Goal: Complete application form

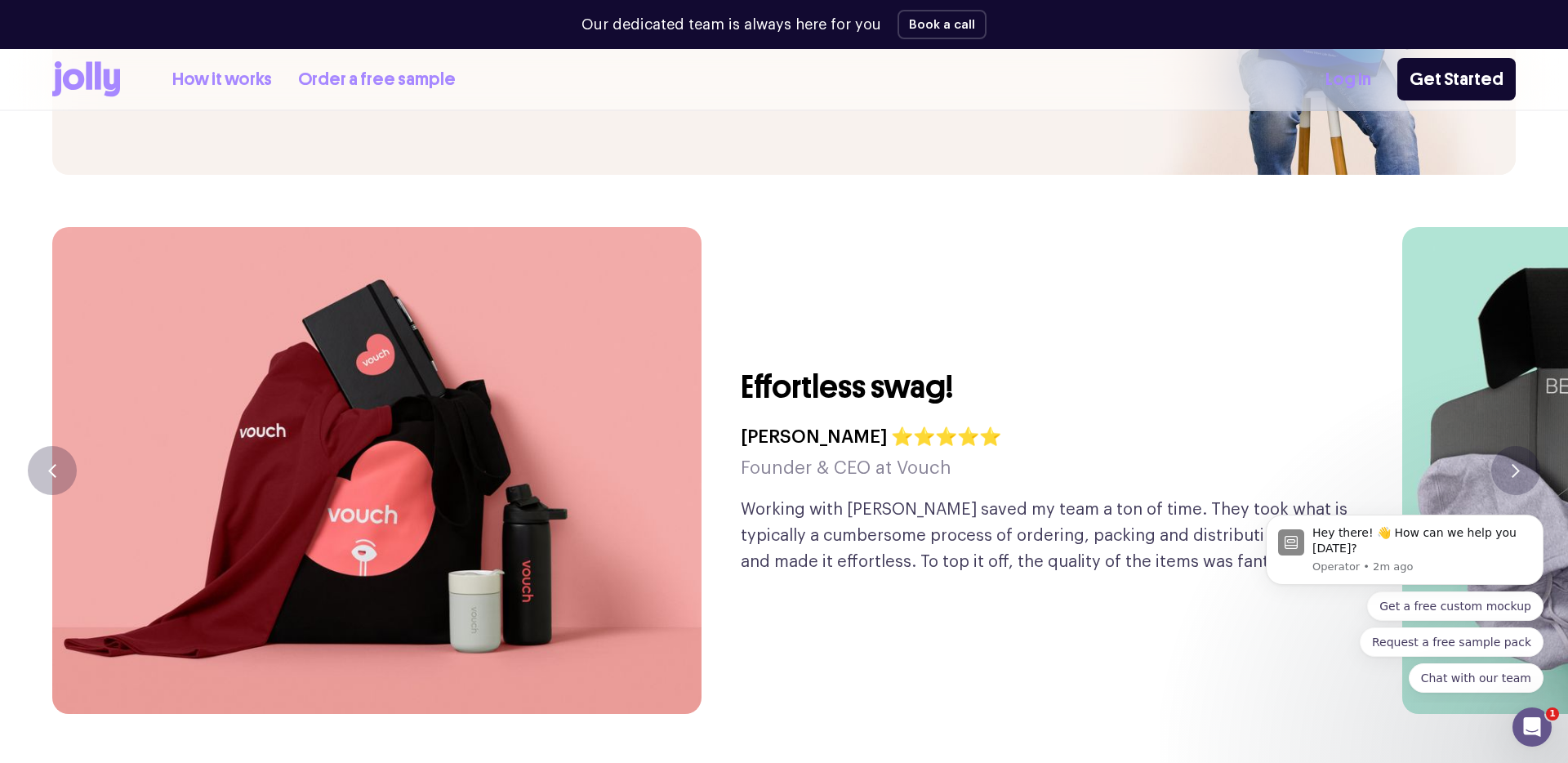
scroll to position [3873, 0]
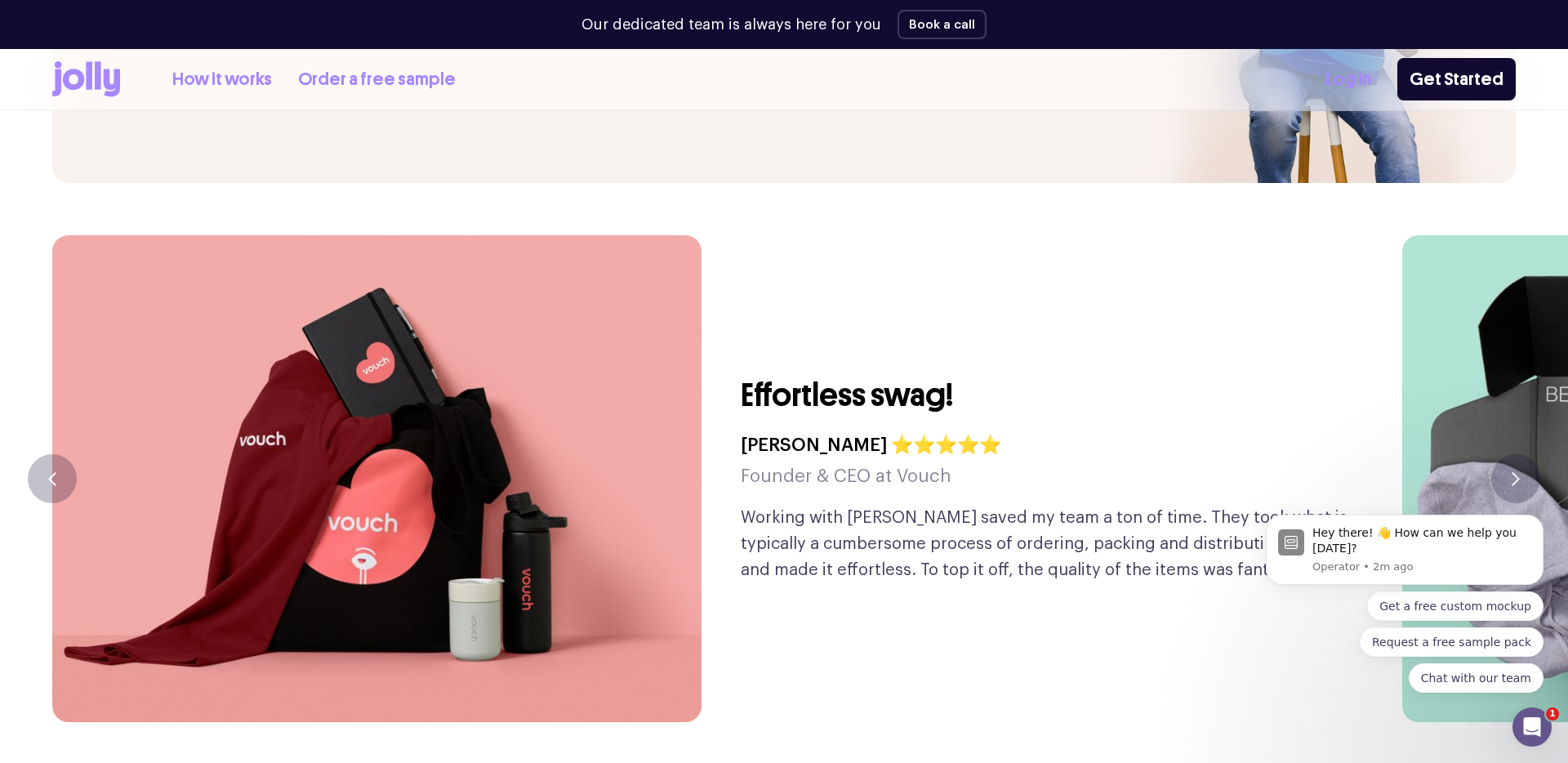
click at [400, 66] on link "Order a free sample" at bounding box center [377, 79] width 158 height 27
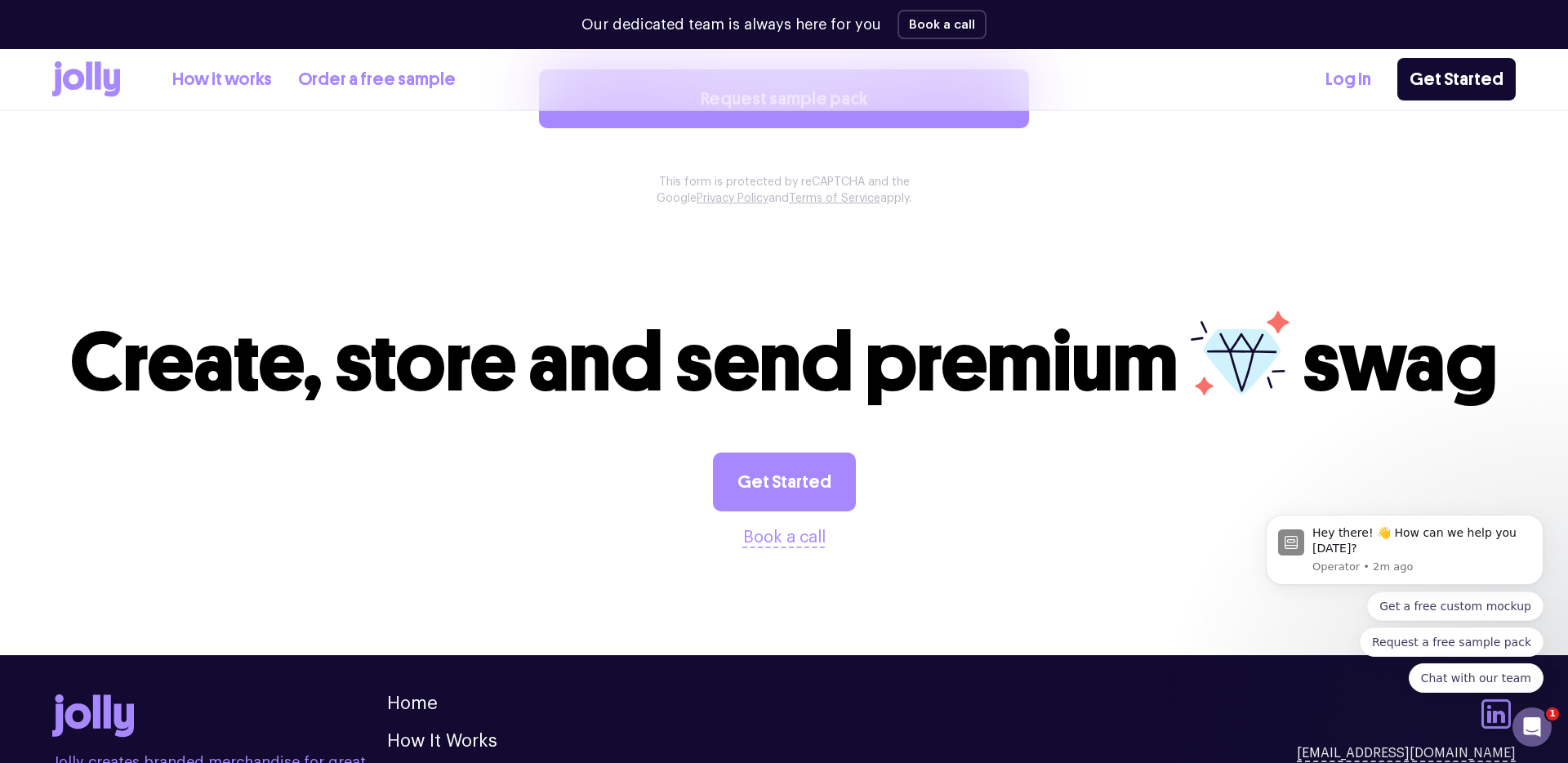
scroll to position [1704, 0]
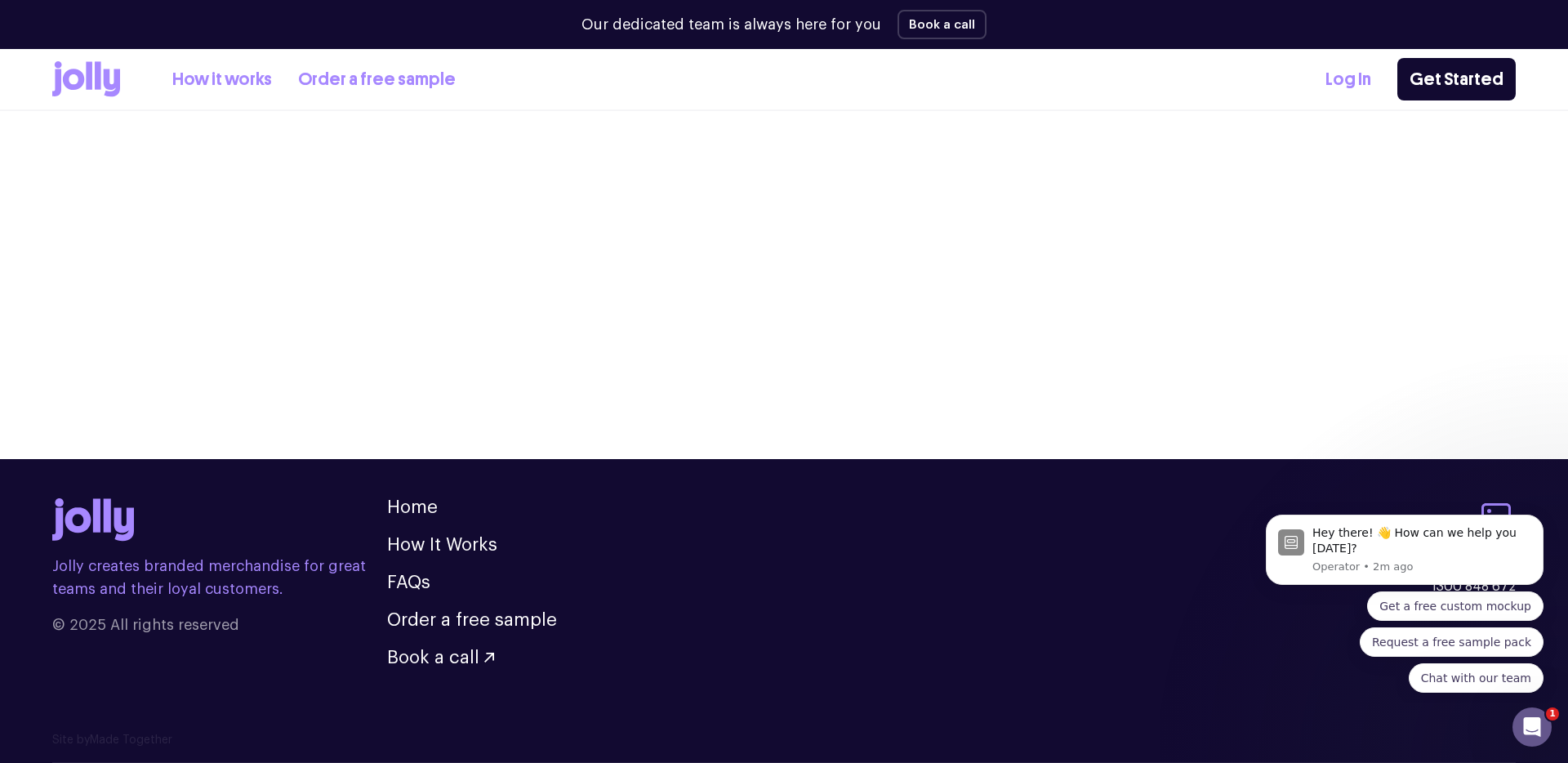
scroll to position [3873, 0]
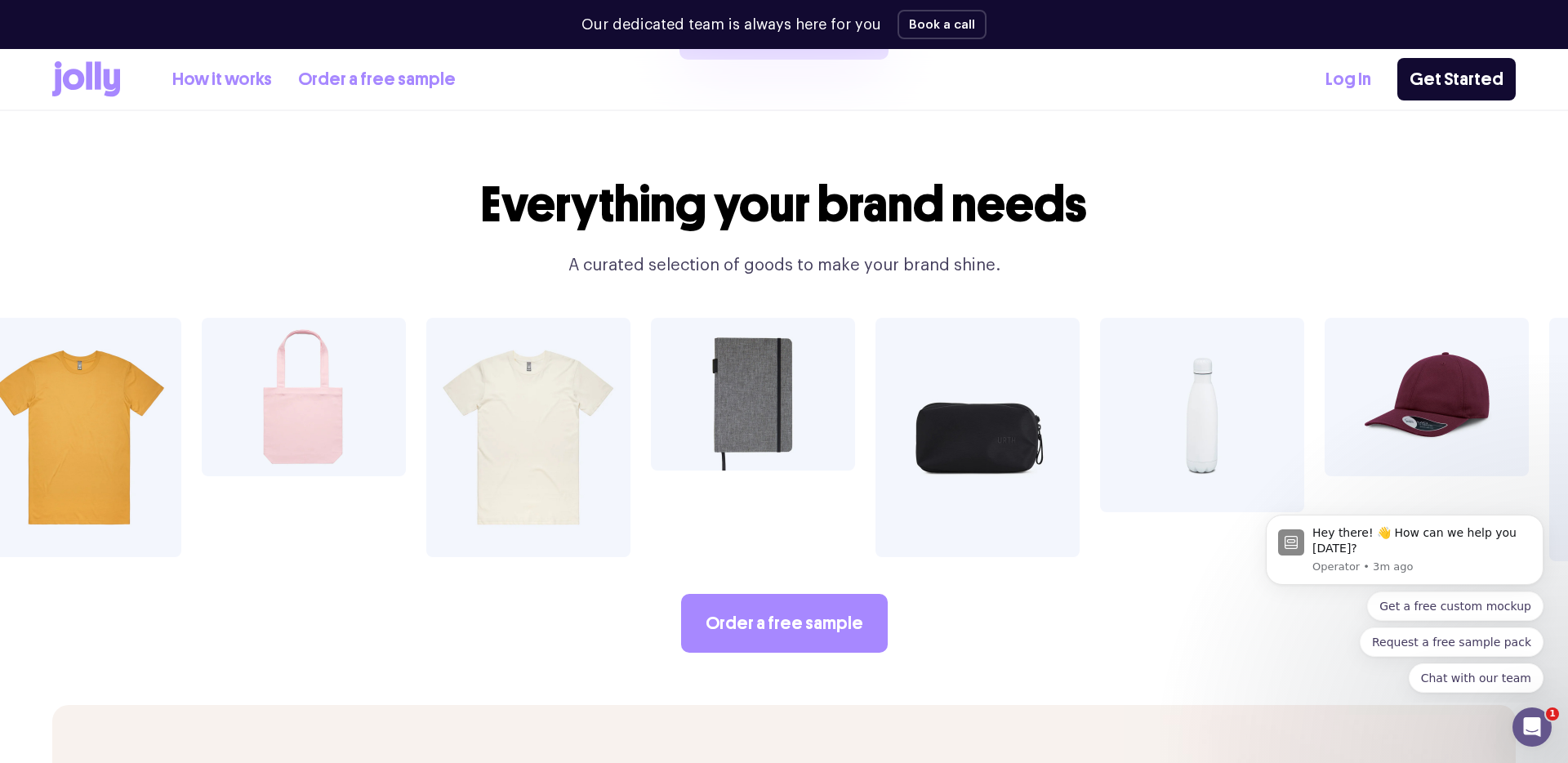
scroll to position [2764, 0]
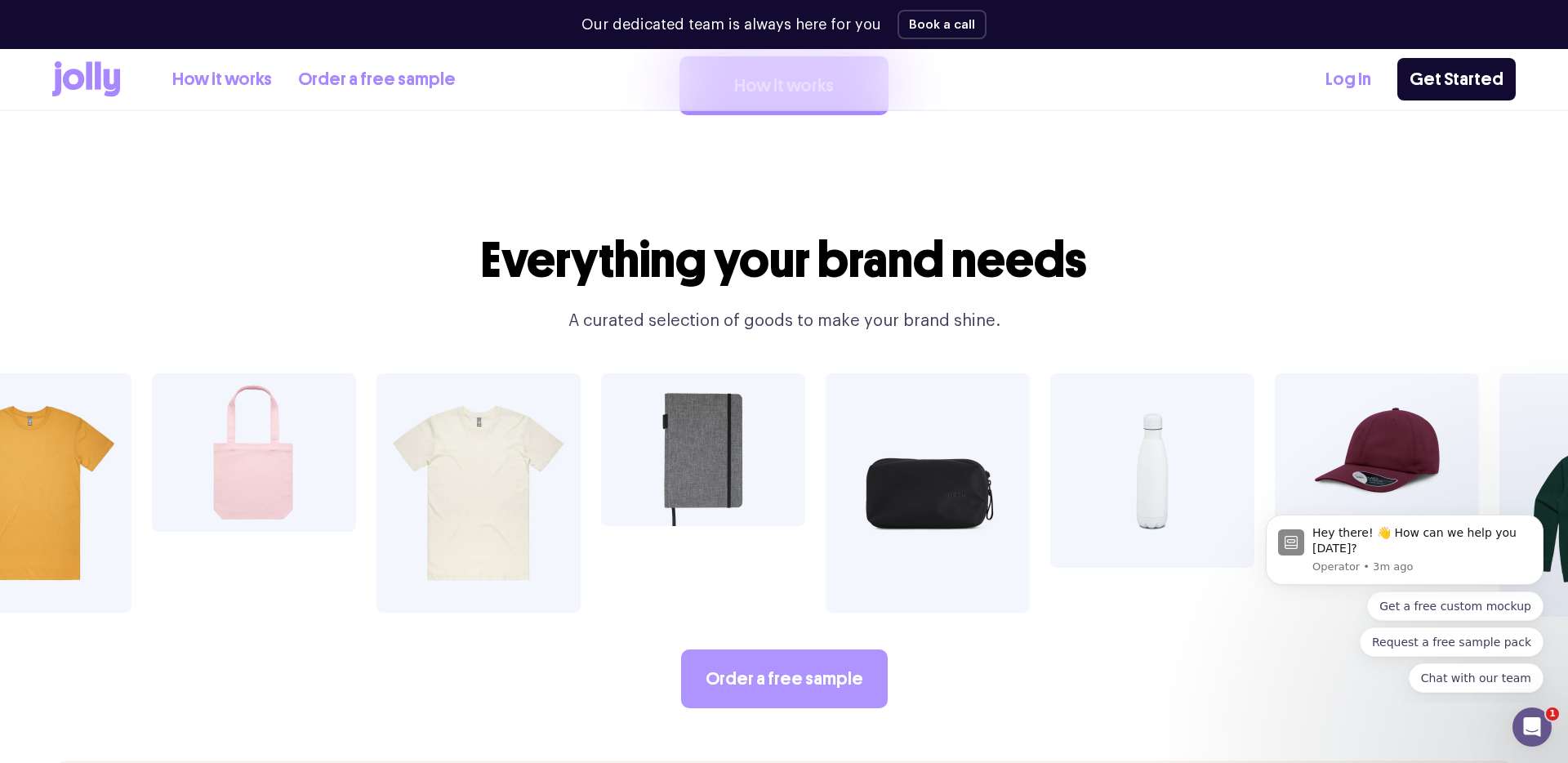
click at [772, 649] on link "Order a free sample" at bounding box center [784, 679] width 206 height 59
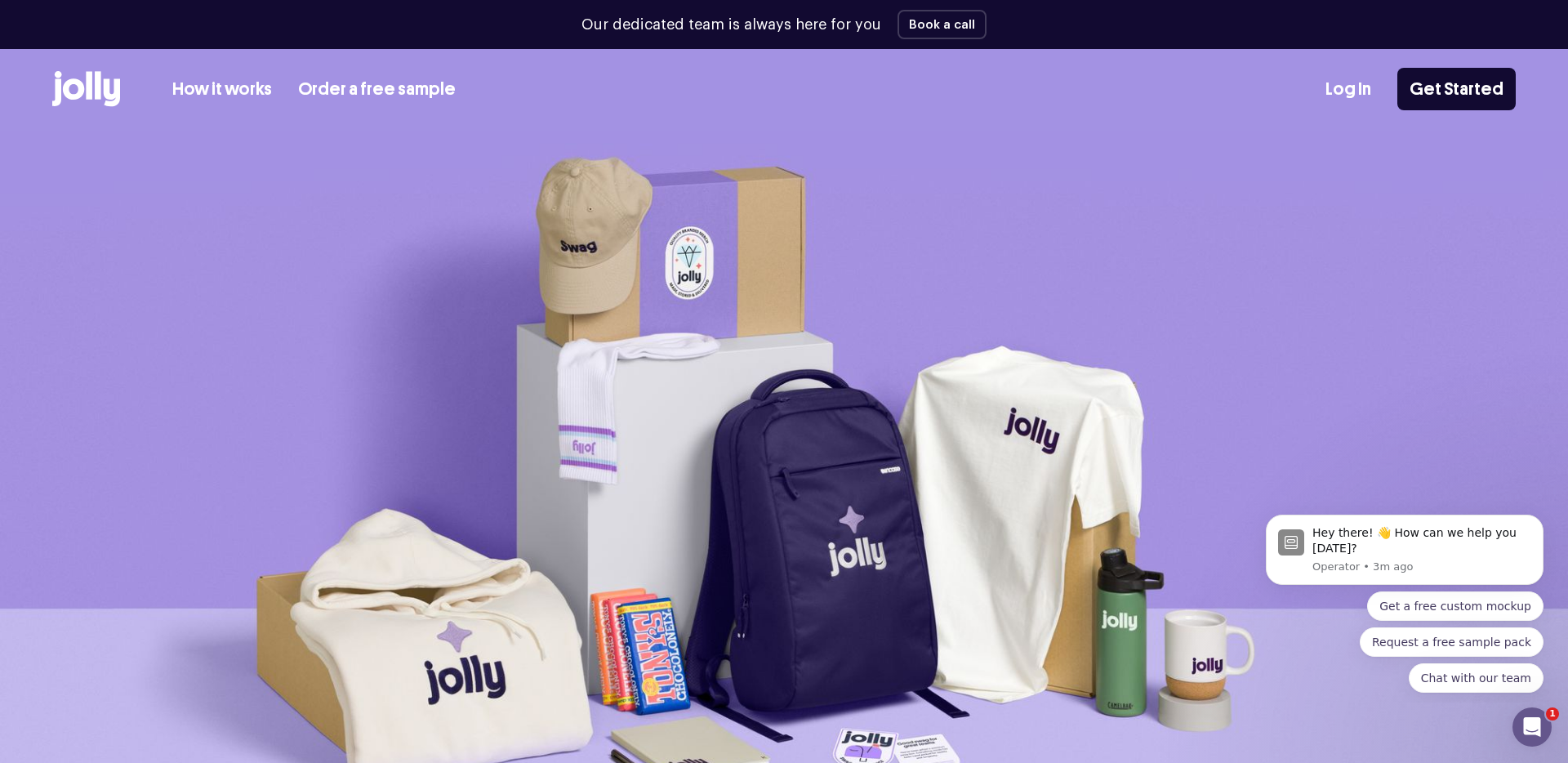
click at [1418, 164] on img at bounding box center [784, 501] width 1568 height 741
click at [1491, 79] on link "Get Started" at bounding box center [1456, 89] width 118 height 42
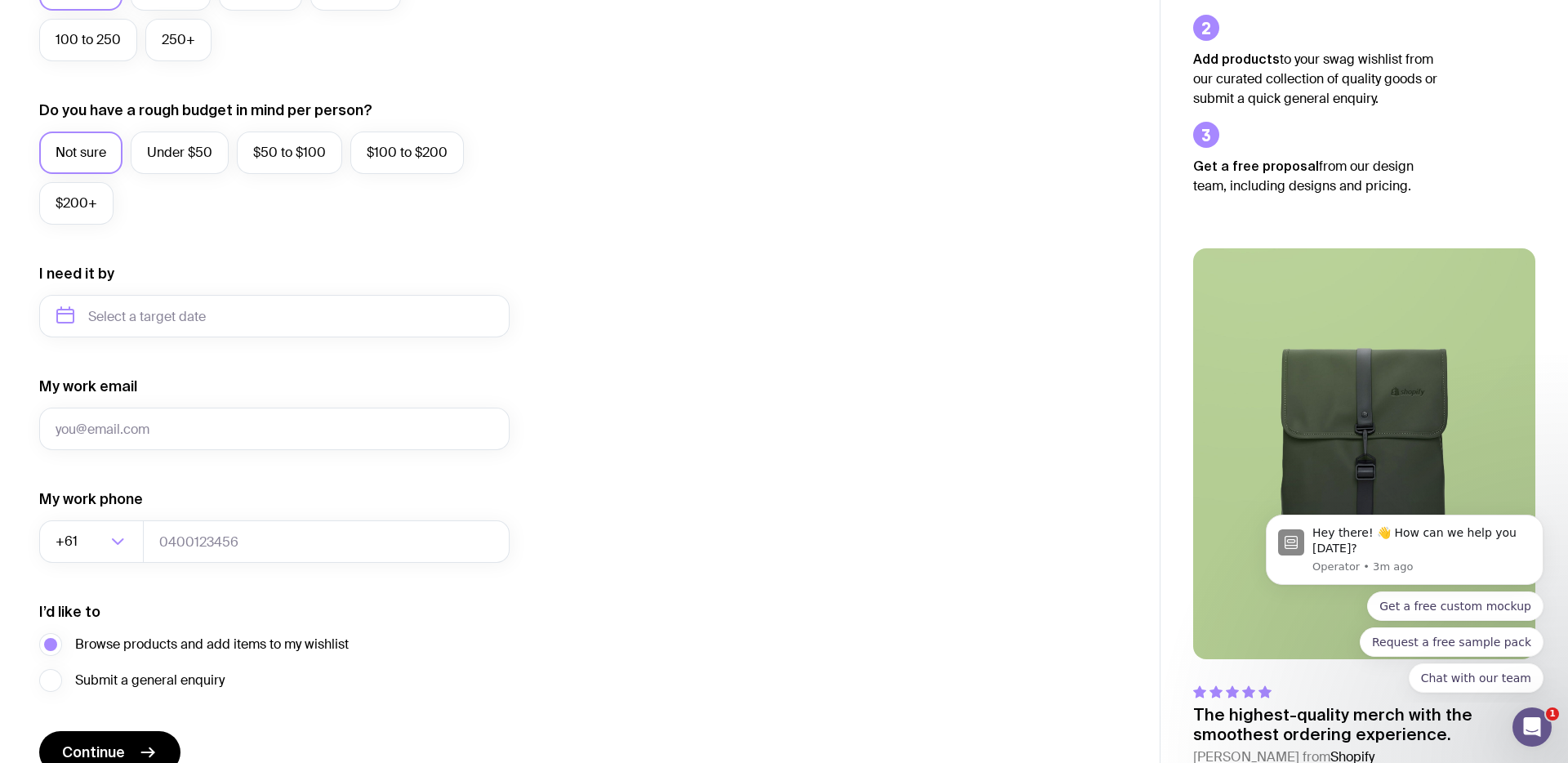
scroll to position [625, 0]
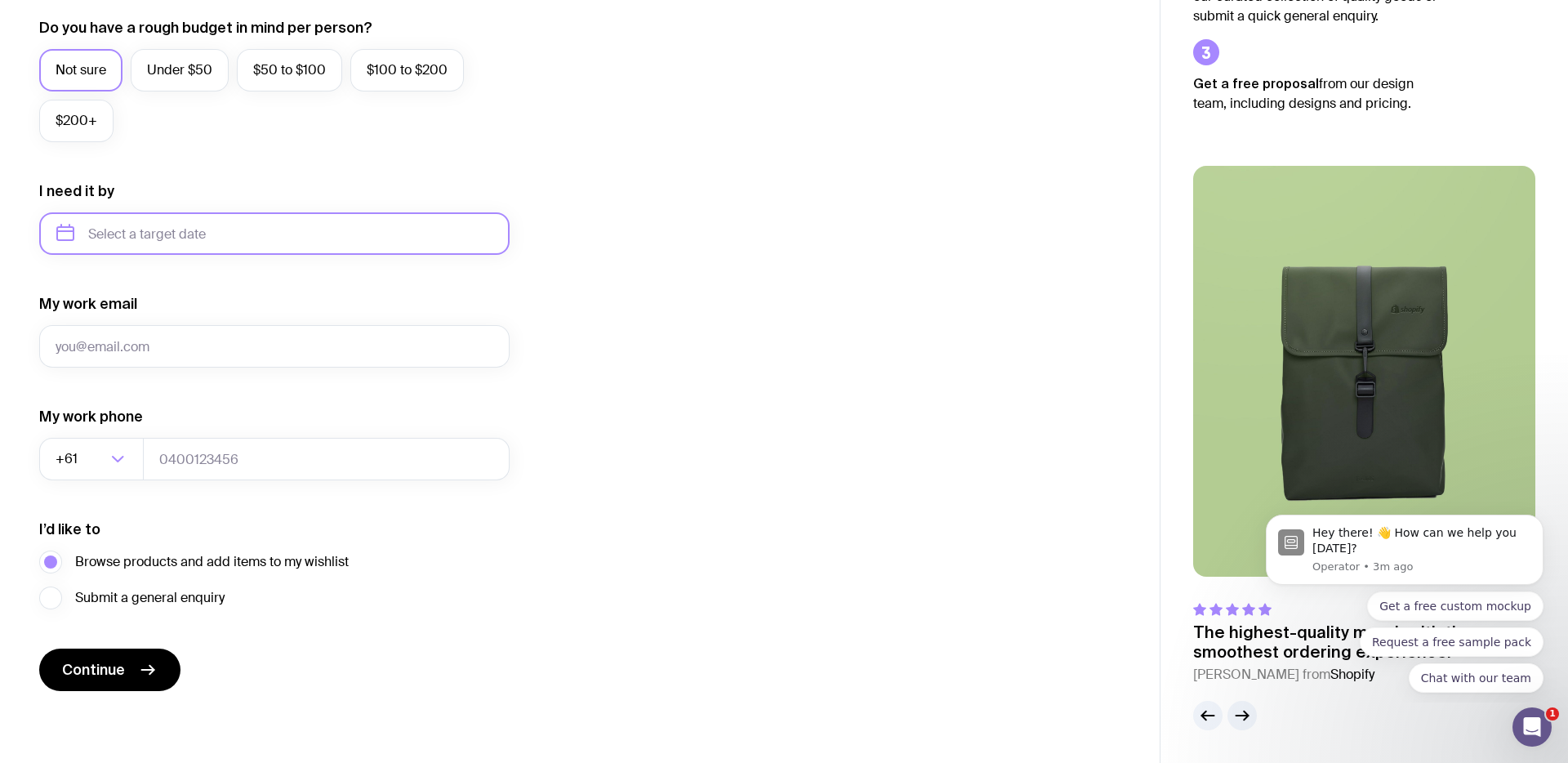
click at [151, 227] on input "text" at bounding box center [274, 233] width 471 height 42
click at [215, 429] on button "Dec" at bounding box center [210, 434] width 60 height 33
type input "December 2025"
click at [199, 339] on input "My work email" at bounding box center [274, 346] width 471 height 42
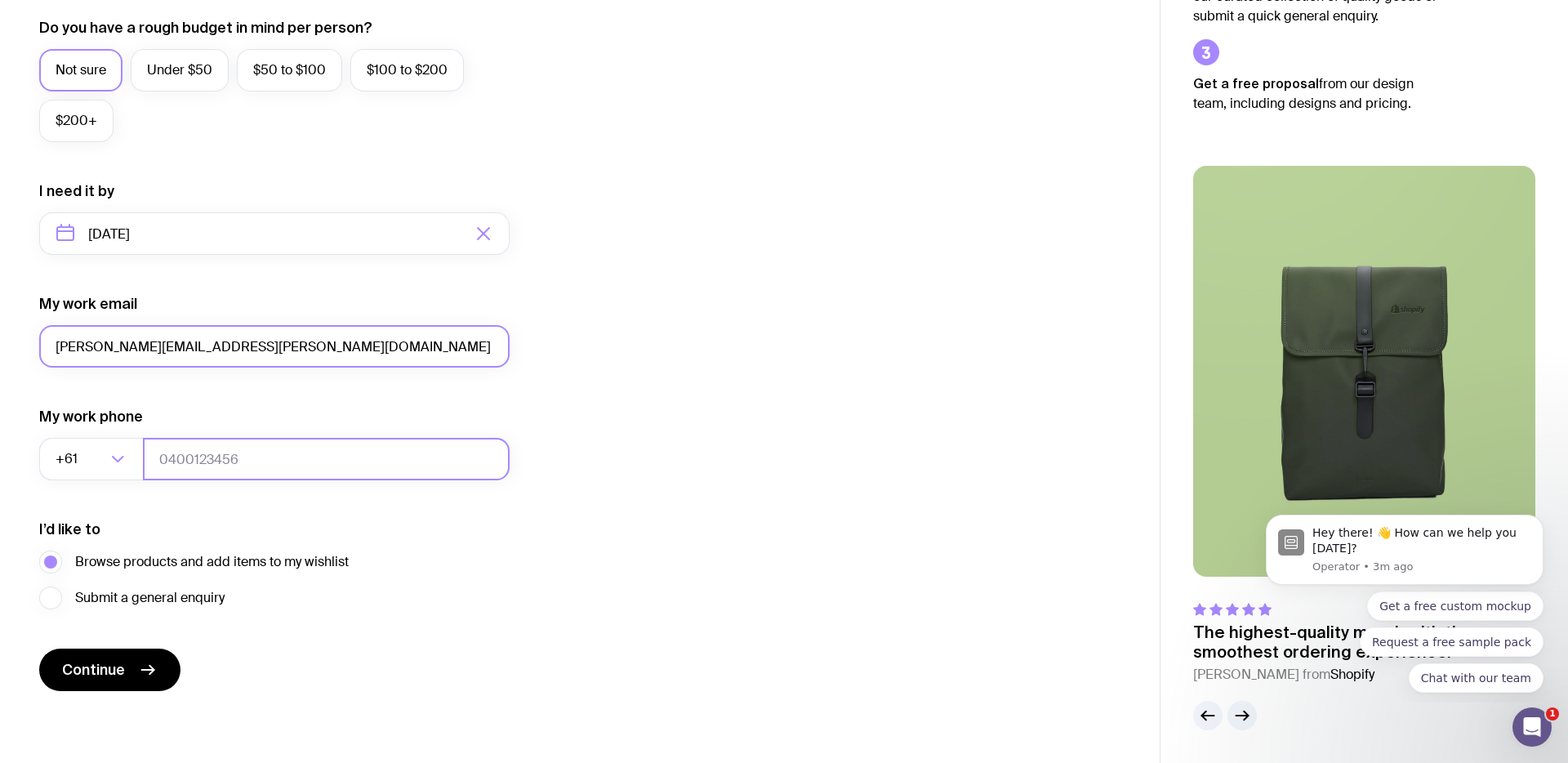
type input "jason.moore@yamum.com.au"
click at [213, 438] on input "tel" at bounding box center [326, 459] width 367 height 42
type input "040340005"
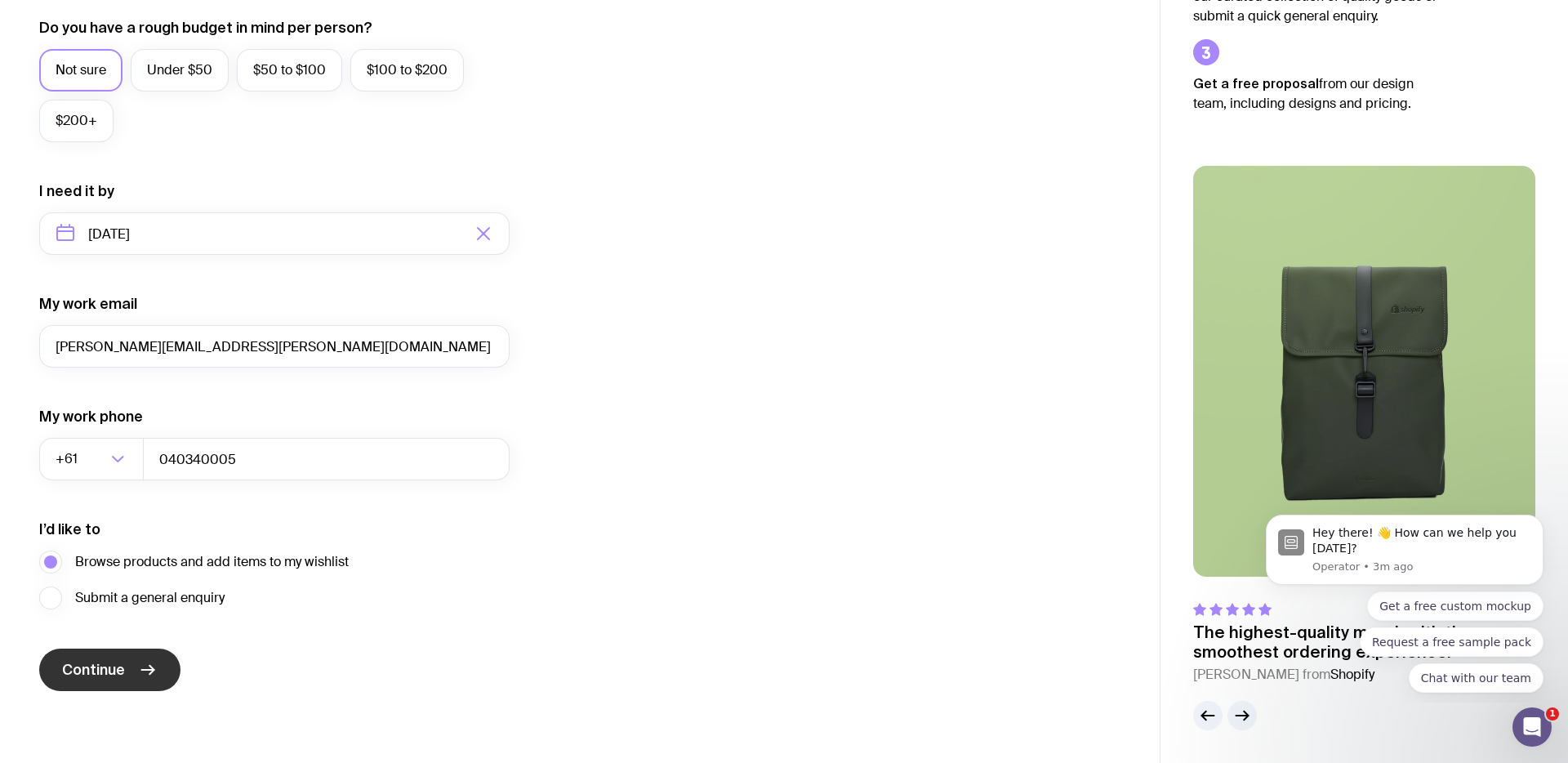
click at [104, 676] on span "Continue" at bounding box center [93, 669] width 63 height 19
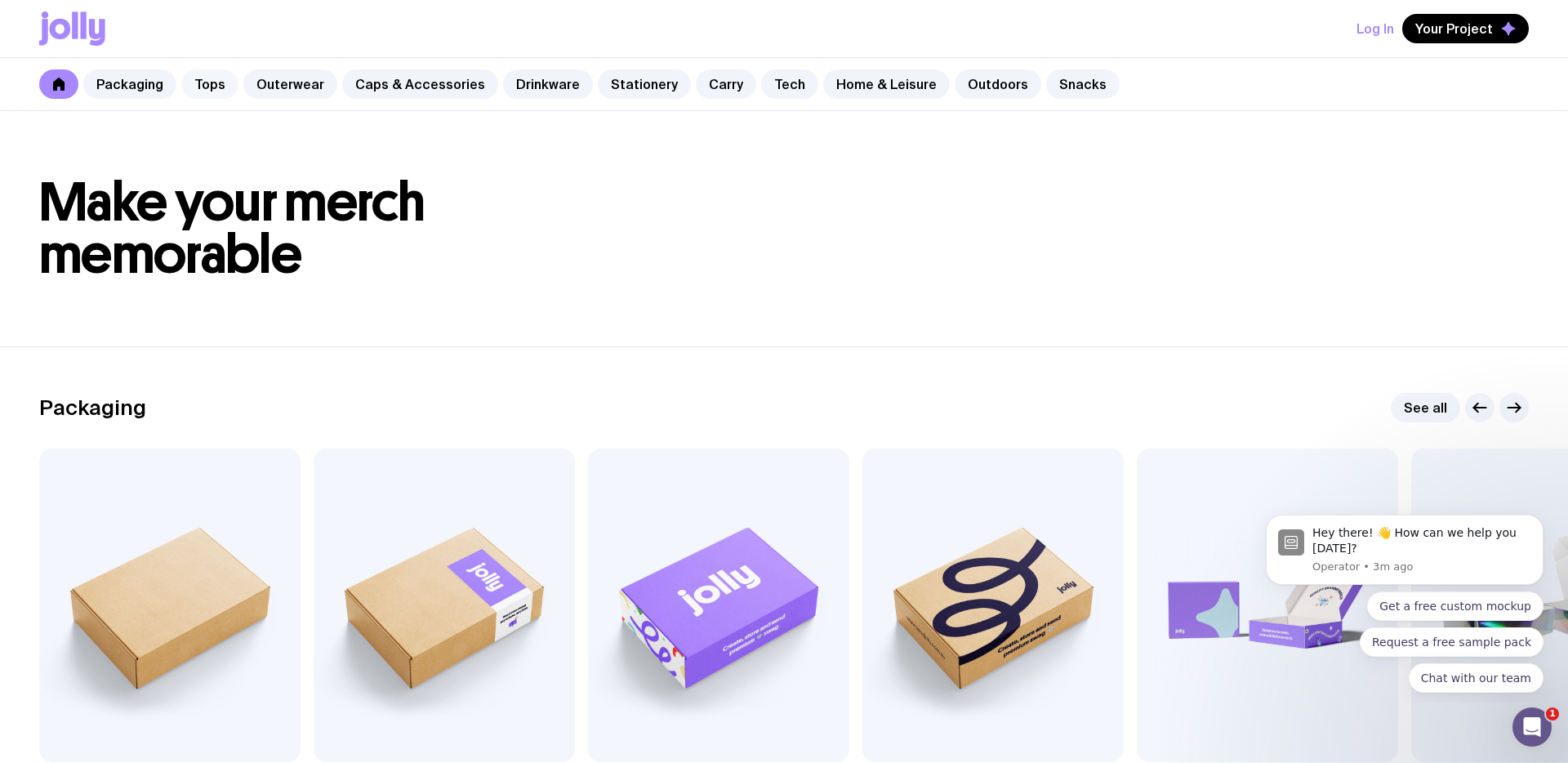
click at [216, 84] on link "Tops" at bounding box center [210, 84] width 57 height 30
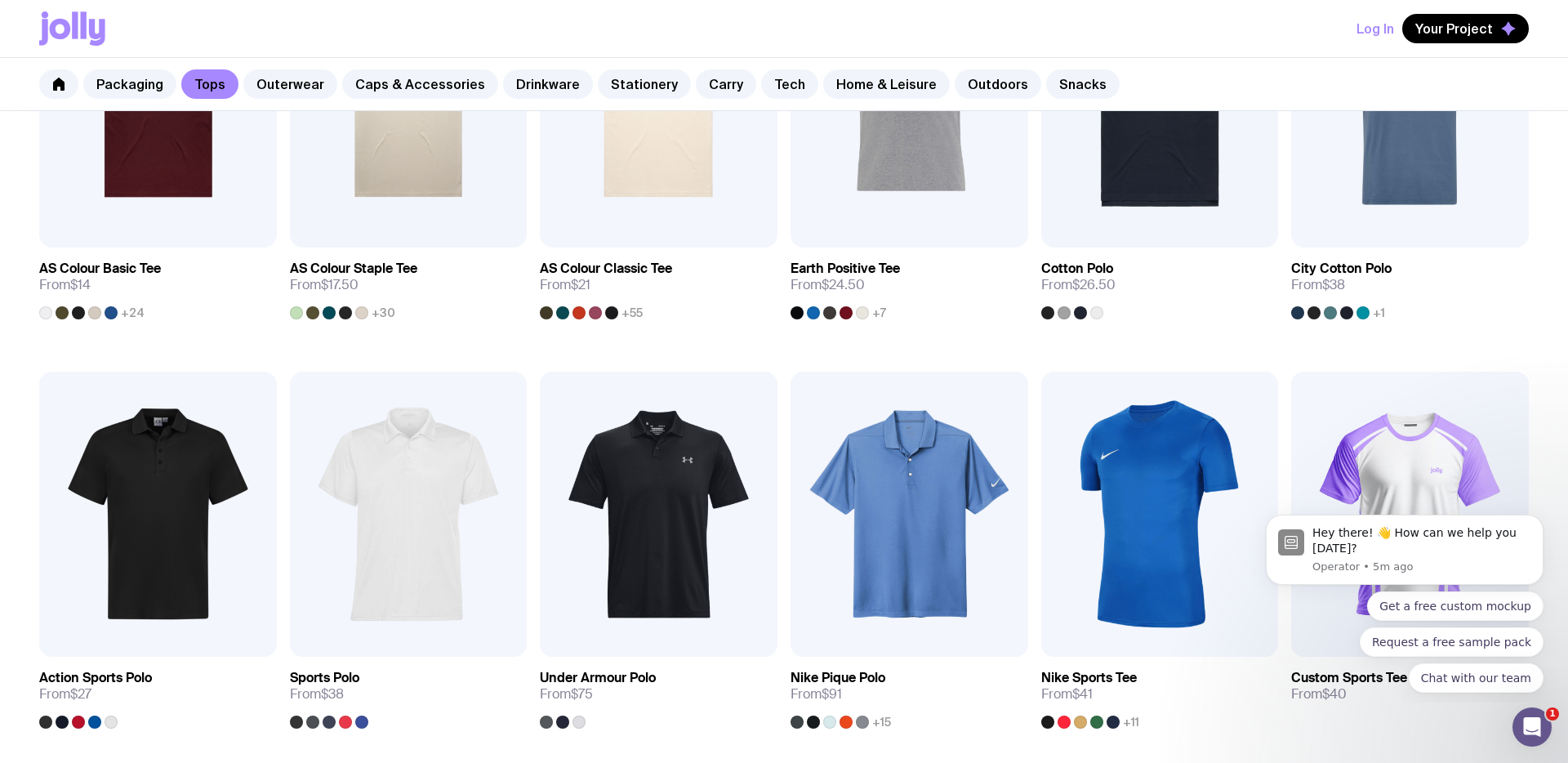
scroll to position [464, 0]
